Goal: Information Seeking & Learning: Learn about a topic

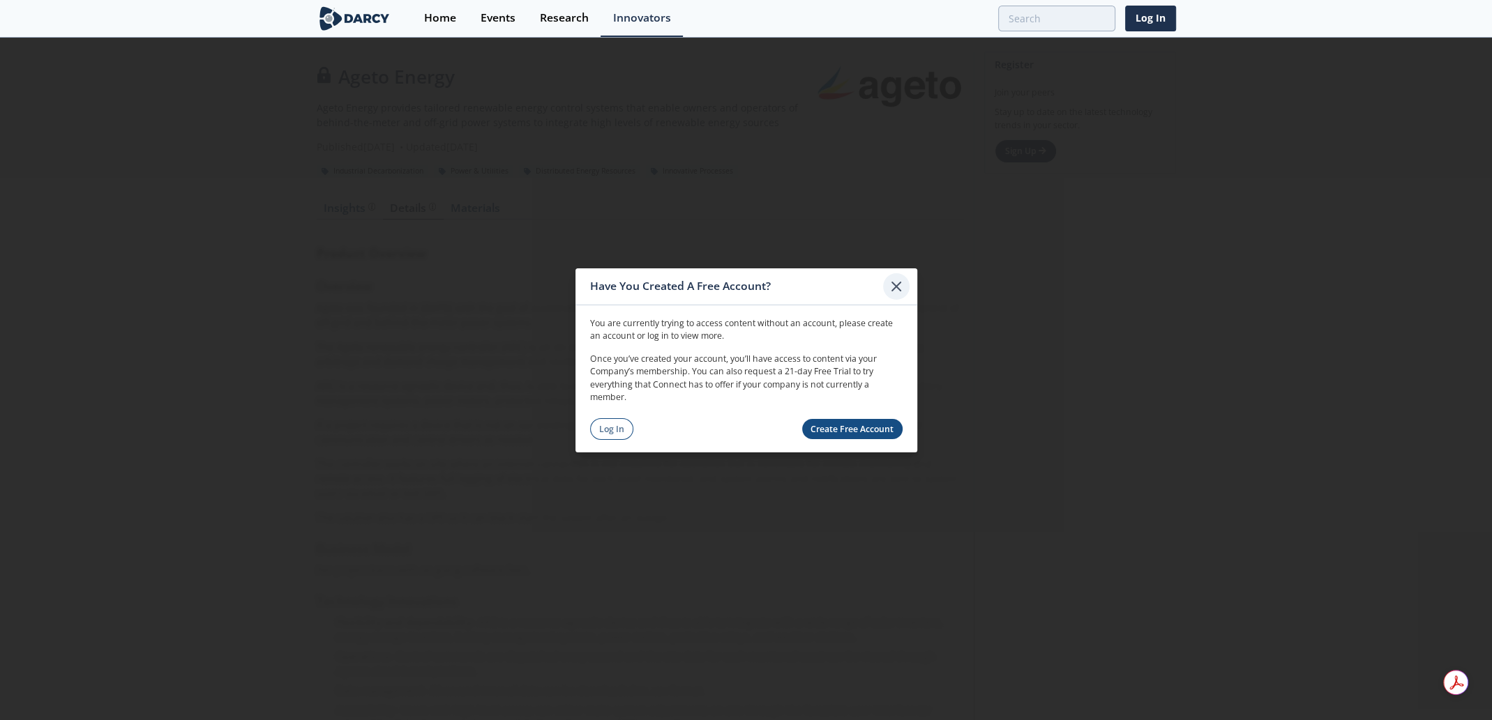
click at [891, 289] on icon at bounding box center [896, 286] width 17 height 17
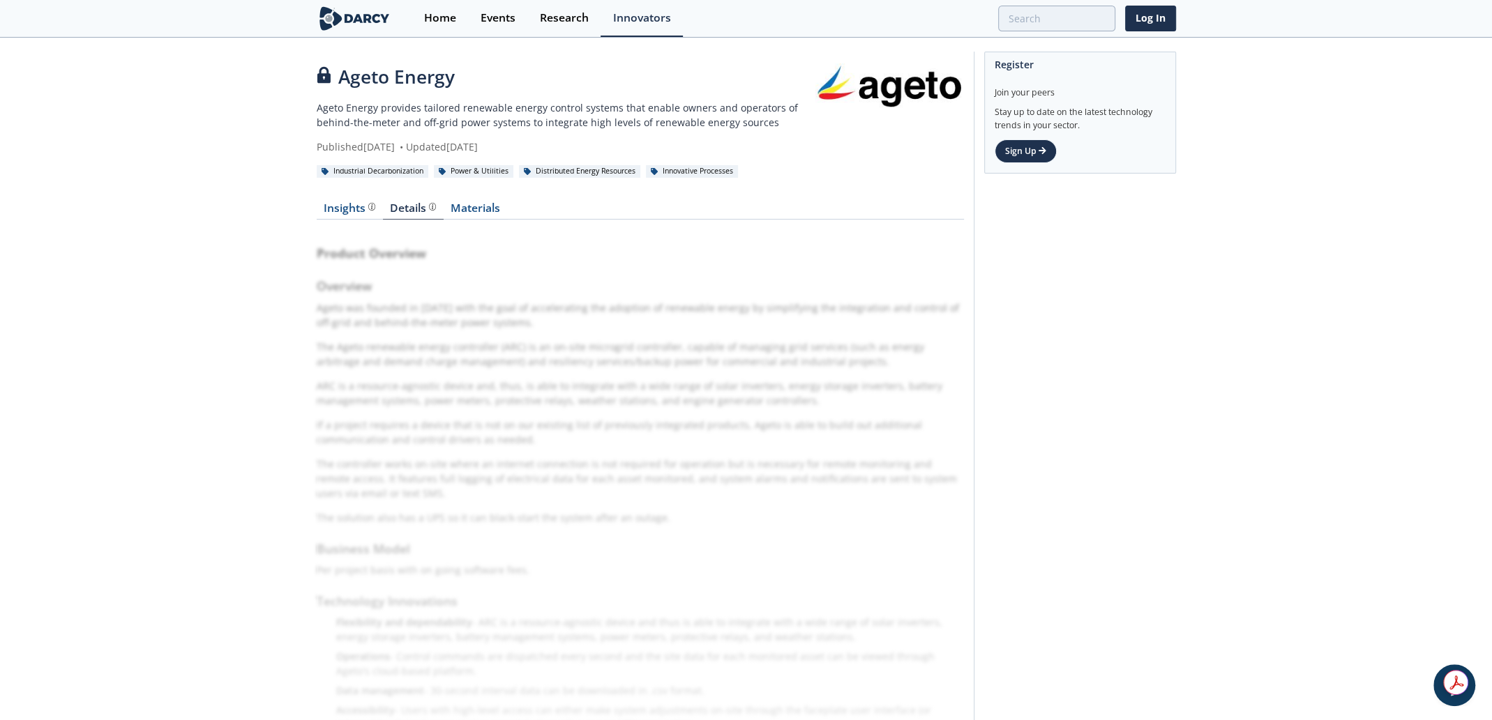
click at [1141, 329] on div "Register Join your peers Stay up to date on the latest technology trends in you…" at bounding box center [1075, 507] width 202 height 910
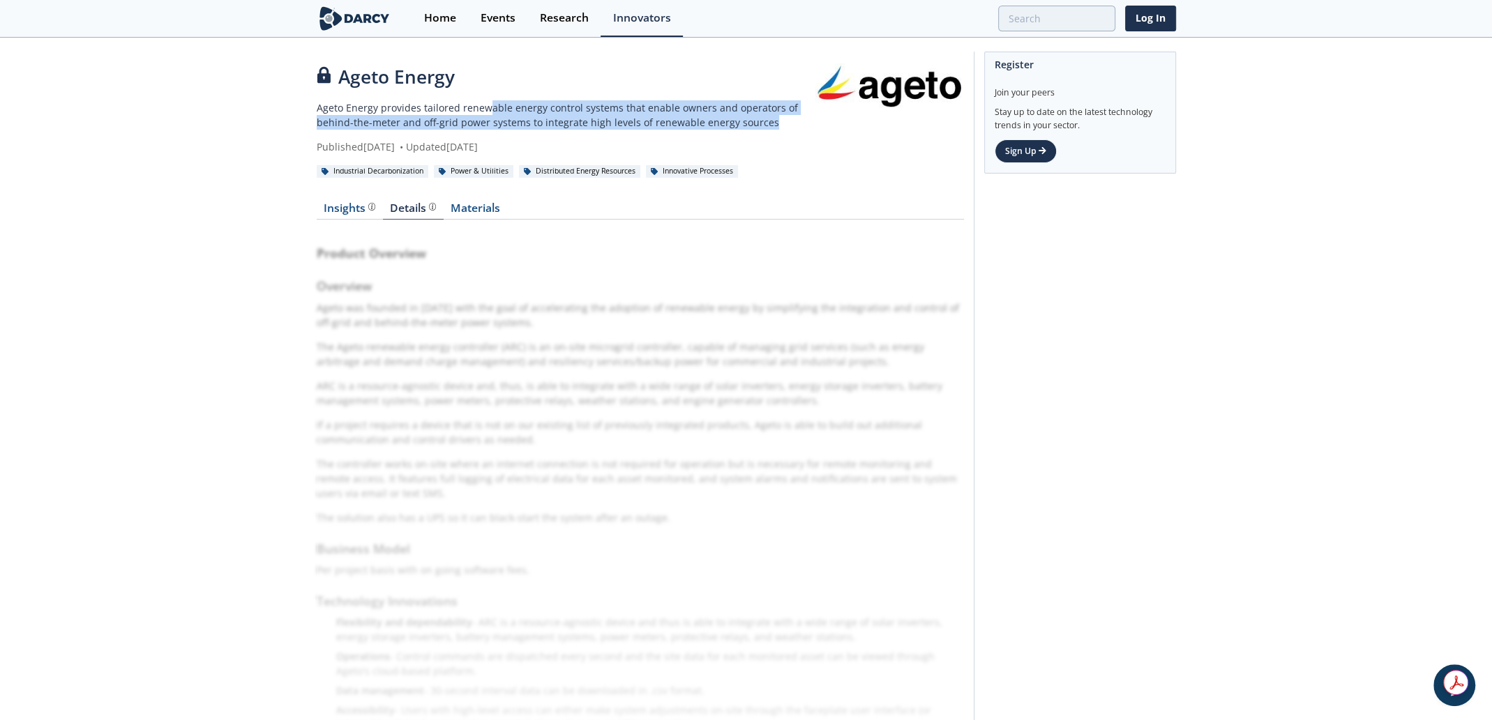
drag, startPoint x: 488, startPoint y: 109, endPoint x: 768, endPoint y: 120, distance: 279.9
click at [767, 120] on p "Ageto Energy provides tailored renewable energy control systems that enable own…" at bounding box center [566, 114] width 499 height 29
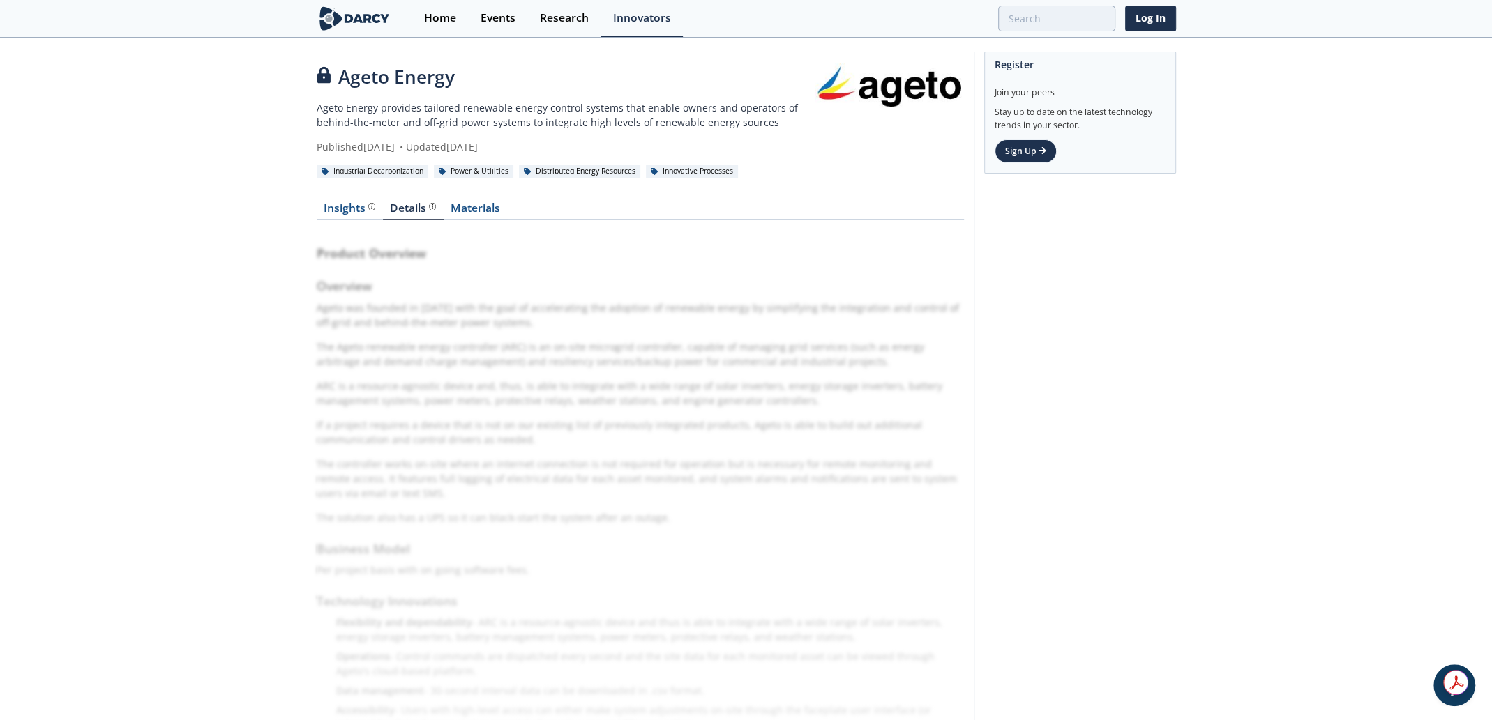
drag, startPoint x: 903, startPoint y: 406, endPoint x: 802, endPoint y: 347, distance: 117.2
click at [903, 407] on div "Product Overview Overview Ageto was founded in 2018 with the goal of accelerati…" at bounding box center [640, 587] width 647 height 716
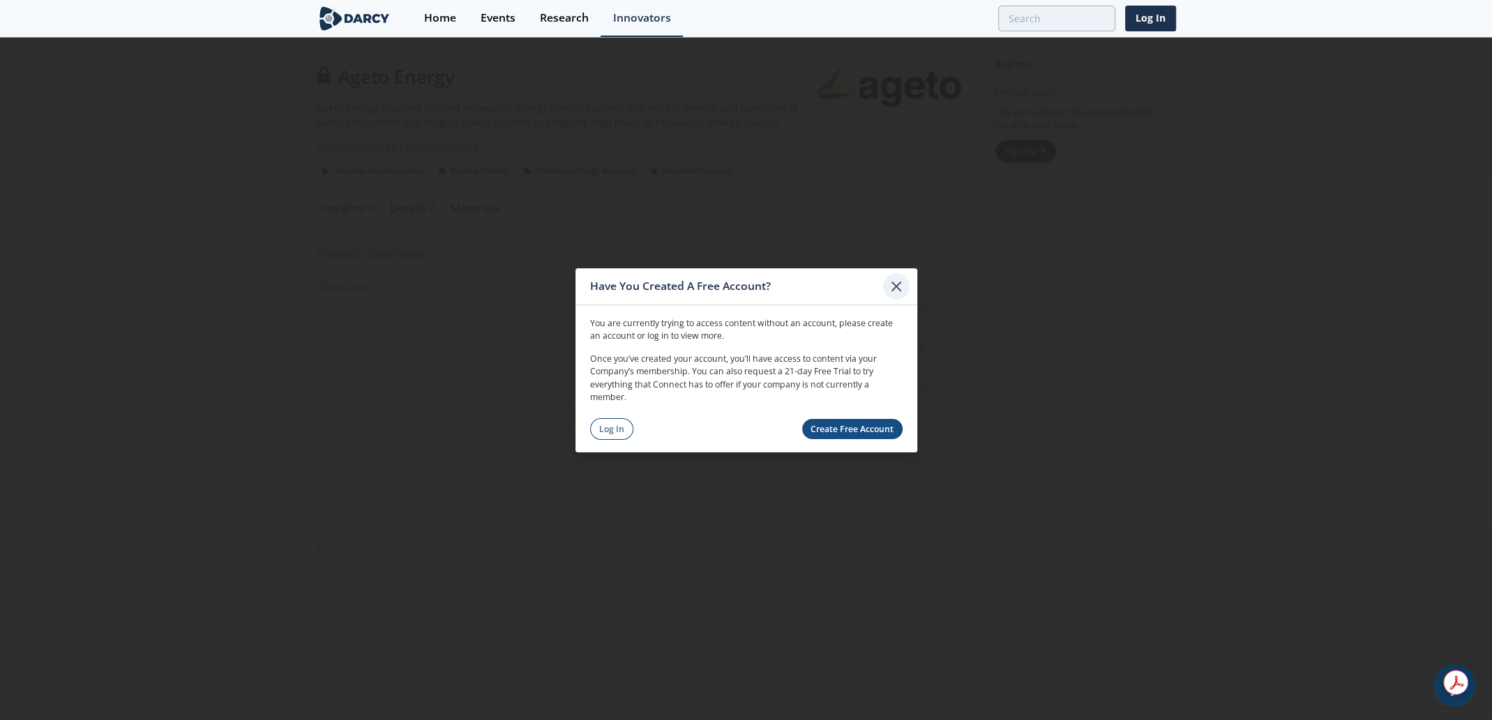
click at [899, 283] on icon at bounding box center [896, 286] width 8 height 8
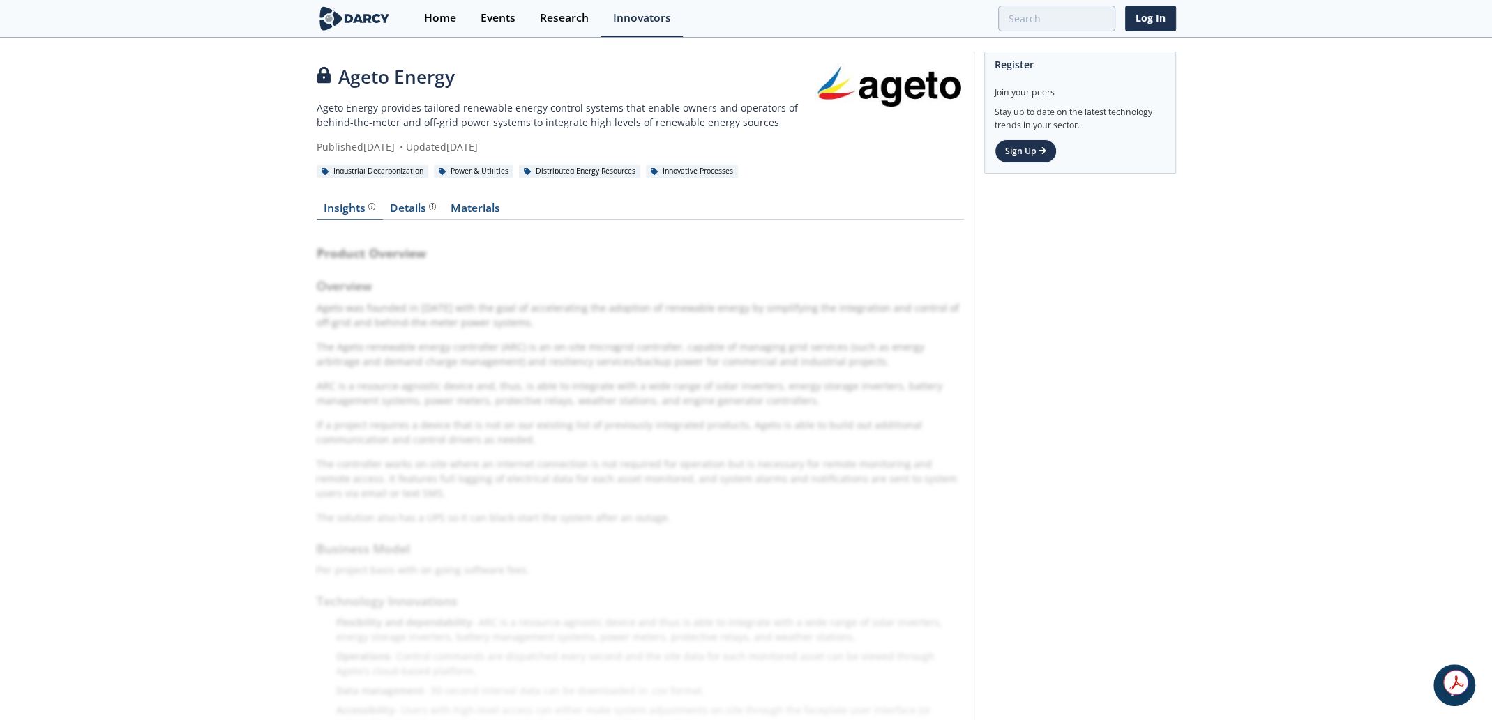
click at [338, 210] on div "Insights" at bounding box center [350, 208] width 52 height 11
click at [442, 21] on div "Home" at bounding box center [440, 18] width 32 height 11
